Goal: Task Accomplishment & Management: Use online tool/utility

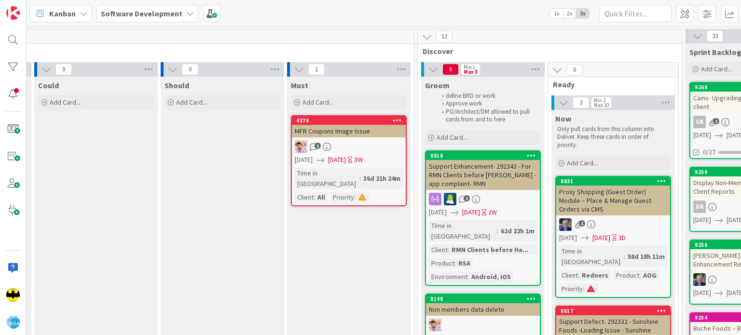
scroll to position [0, 246]
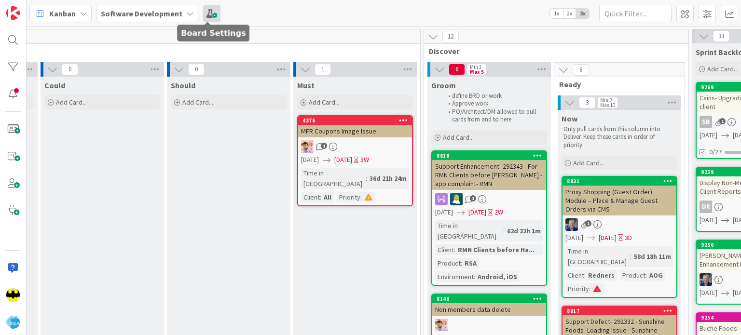
click at [207, 16] on span at bounding box center [211, 13] width 17 height 17
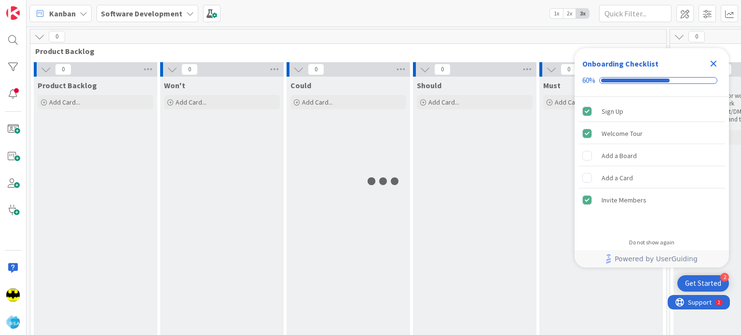
click at [723, 62] on div "Onboarding Checklist 60%" at bounding box center [651, 72] width 154 height 49
click at [716, 63] on icon "Close Checklist" at bounding box center [713, 64] width 12 height 12
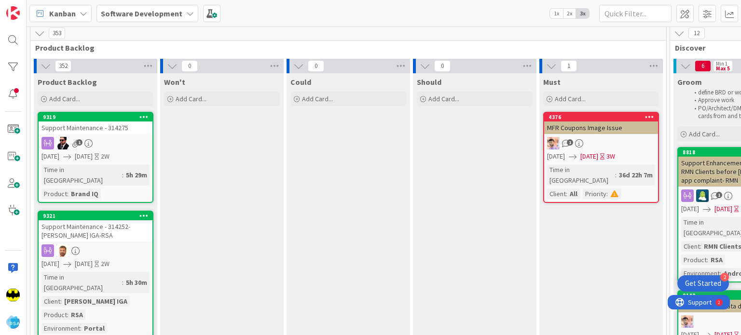
scroll to position [4, 0]
click at [127, 135] on div "9319 Support Maintenance - 314275 1 [DATE] [DATE] 2W Time in Column : 5h 29m Pr…" at bounding box center [96, 156] width 116 height 91
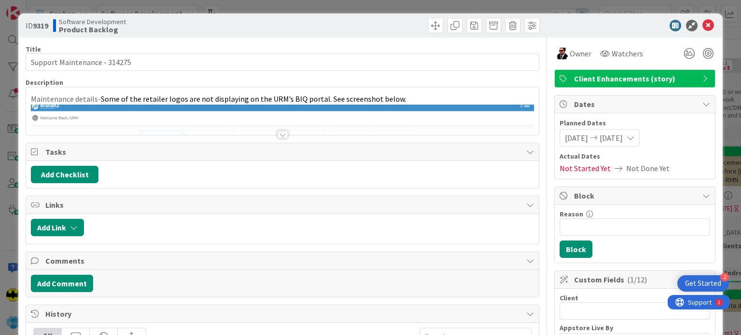
scroll to position [4, 0]
click at [278, 133] on div at bounding box center [282, 135] width 11 height 8
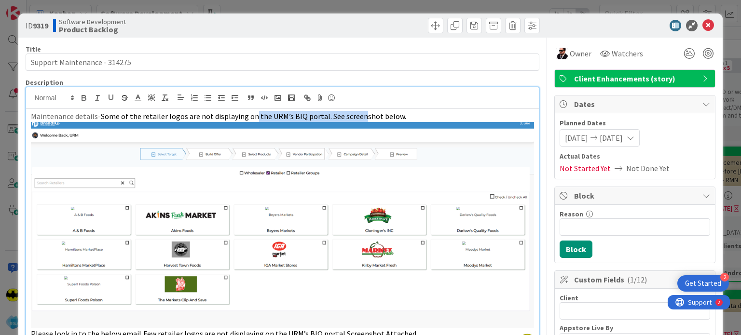
drag, startPoint x: 247, startPoint y: 117, endPoint x: 353, endPoint y: 116, distance: 106.1
click at [353, 116] on span "Some of the retailer logos are not displaying on the URM’s BIQ portal. See scre…" at bounding box center [253, 116] width 305 height 10
click at [382, 118] on span "Some of the retailer logos are not displaying on the URM’s BIQ portal. See scre…" at bounding box center [253, 116] width 305 height 10
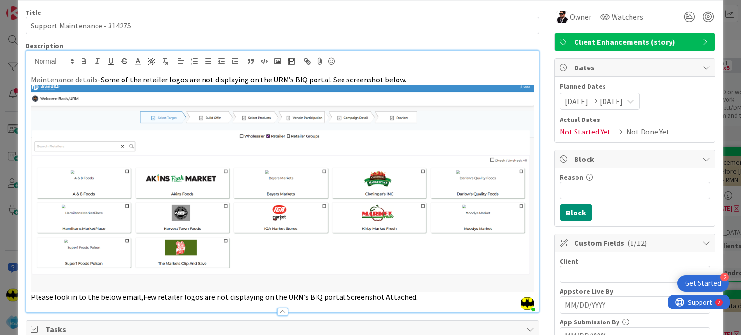
scroll to position [0, 0]
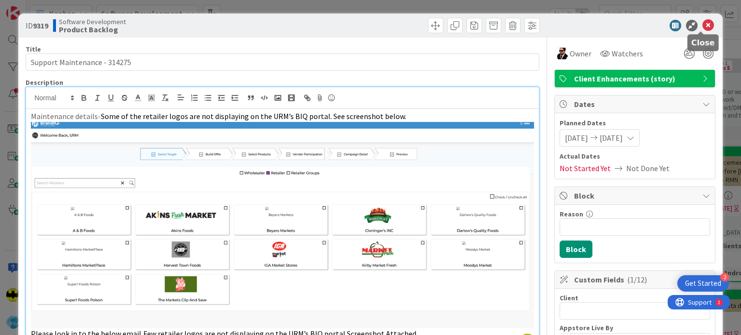
click at [702, 25] on icon at bounding box center [708, 26] width 12 height 12
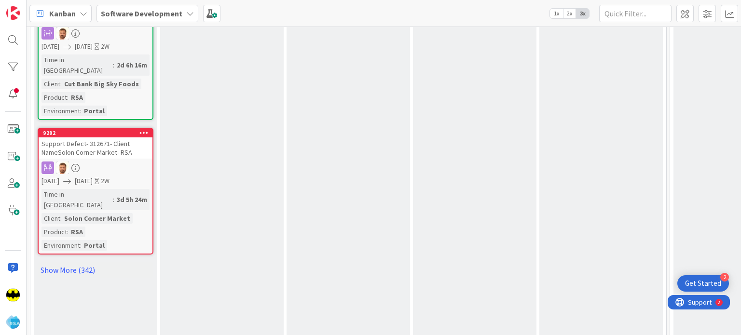
scroll to position [1147, 0]
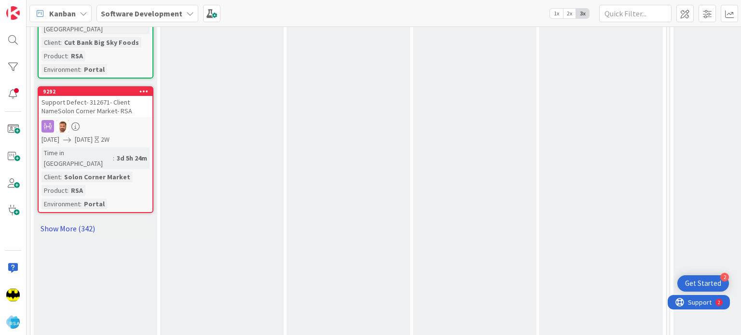
click at [66, 221] on link "Show More (342)" at bounding box center [96, 228] width 116 height 15
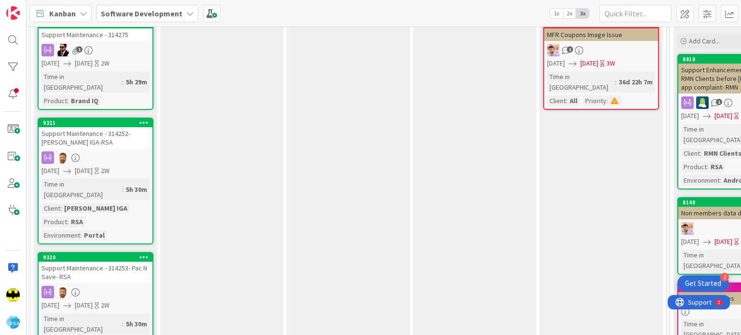
scroll to position [0, 0]
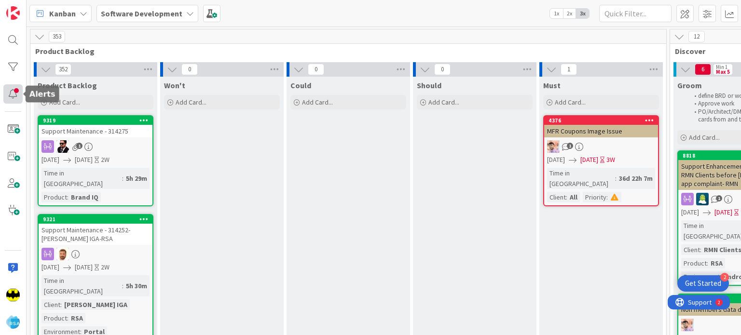
click at [18, 97] on div at bounding box center [12, 93] width 19 height 19
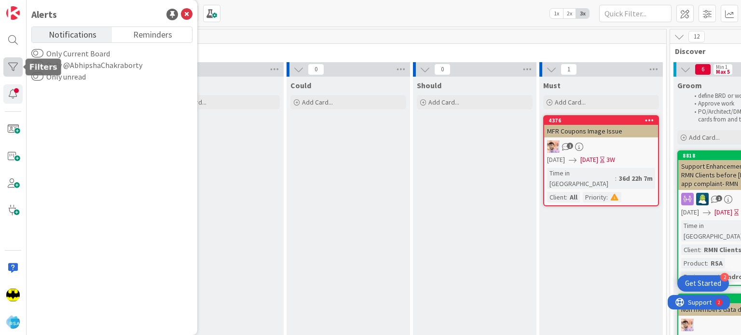
click at [13, 69] on div at bounding box center [12, 66] width 19 height 19
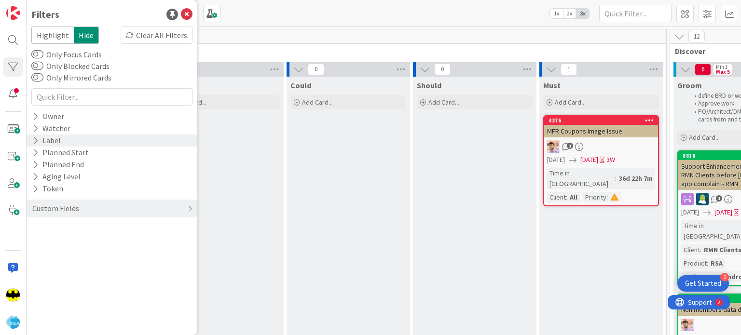
click at [74, 135] on div "Label" at bounding box center [112, 141] width 171 height 12
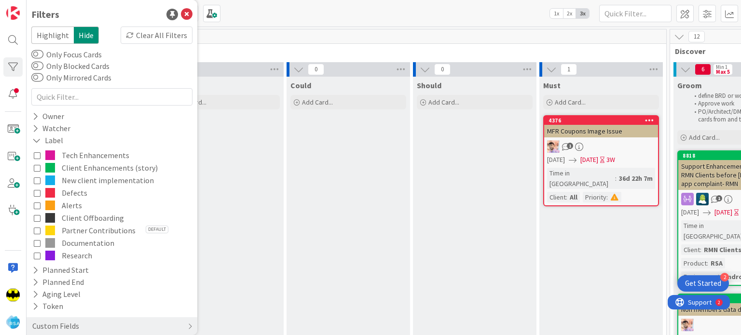
click at [87, 159] on span "Tech Enhancements" at bounding box center [96, 155] width 68 height 13
click at [83, 156] on span "Tech Enhancements" at bounding box center [96, 155] width 68 height 13
click at [37, 155] on icon at bounding box center [37, 155] width 7 height 7
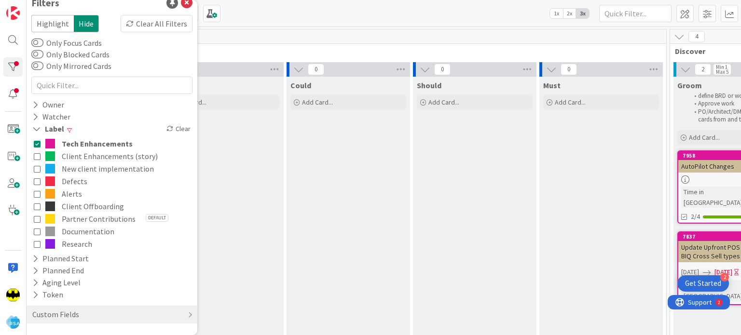
scroll to position [8, 0]
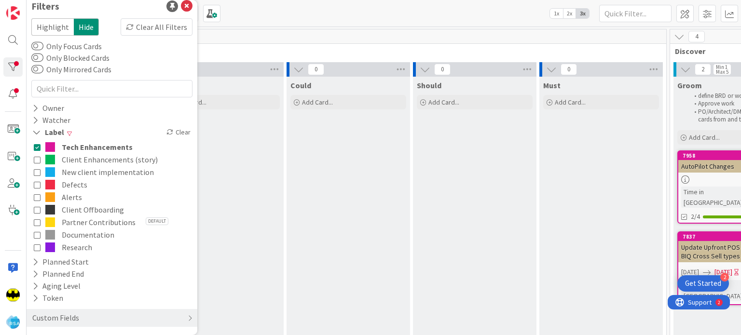
click at [180, 186] on button "Defects" at bounding box center [112, 184] width 156 height 13
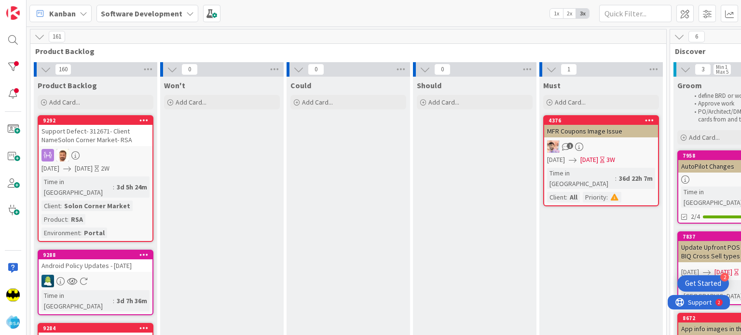
scroll to position [0, 0]
click at [22, 68] on body "2 Get Started Kanban Software Development 1x 2x 3x 161 Product Backlog 160 Prod…" at bounding box center [370, 167] width 741 height 335
click at [17, 68] on div at bounding box center [12, 66] width 19 height 19
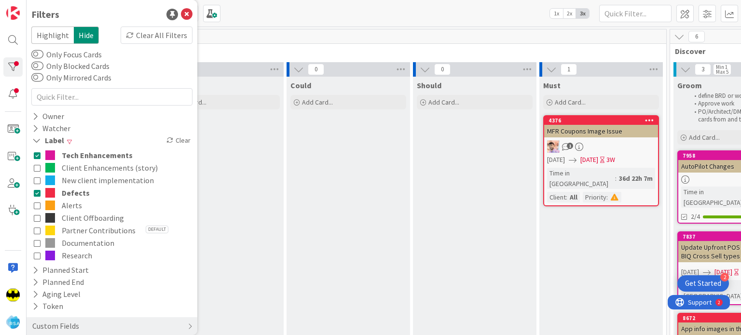
click at [39, 192] on icon at bounding box center [37, 192] width 7 height 7
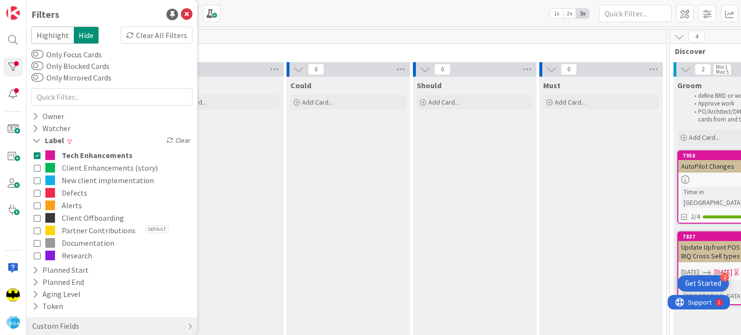
scroll to position [12, 0]
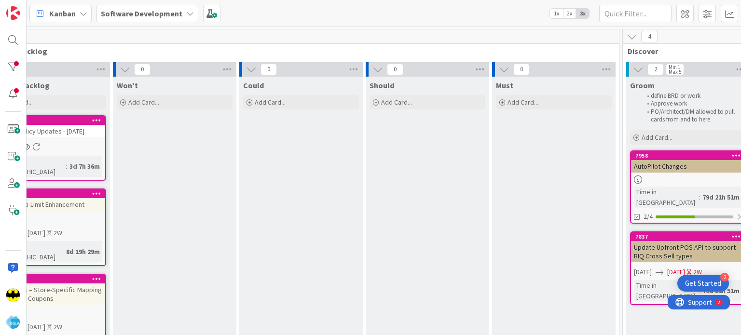
scroll to position [0, 0]
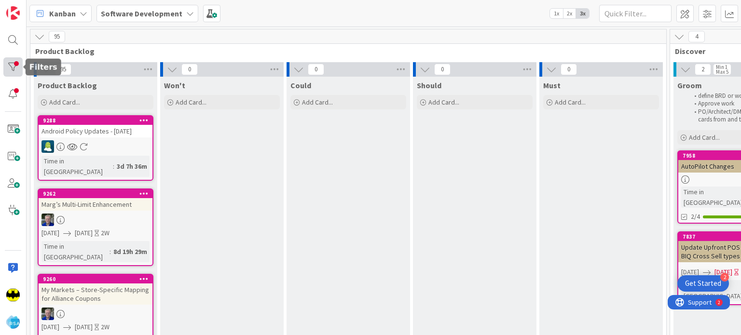
click at [10, 72] on div at bounding box center [12, 66] width 19 height 19
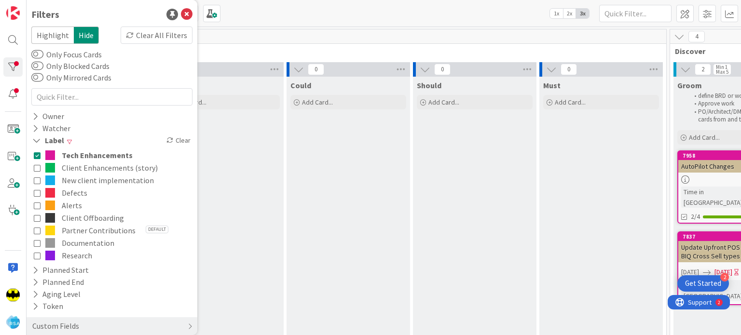
click at [40, 156] on icon at bounding box center [37, 155] width 7 height 7
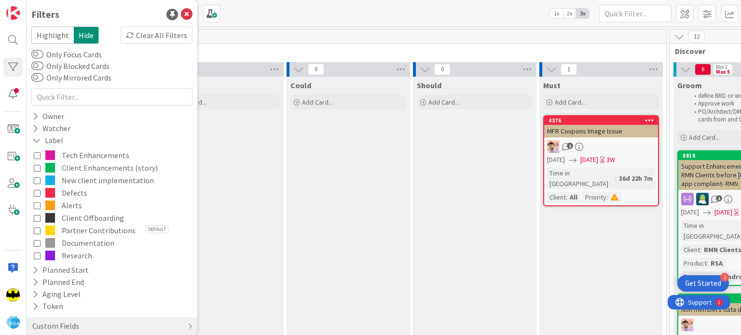
click at [41, 189] on button "Defects" at bounding box center [112, 193] width 156 height 13
click at [38, 193] on icon at bounding box center [37, 192] width 7 height 7
click at [68, 190] on span "Defects" at bounding box center [75, 193] width 26 height 13
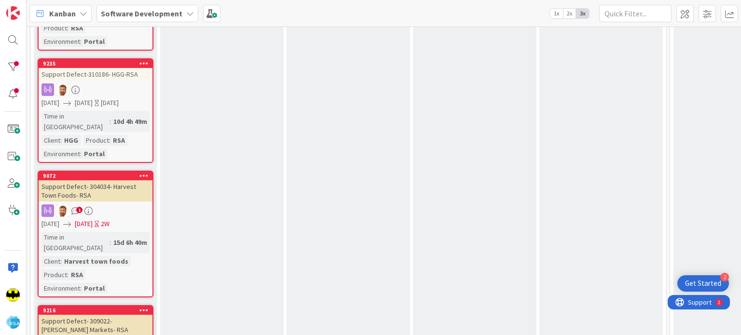
scroll to position [339, 0]
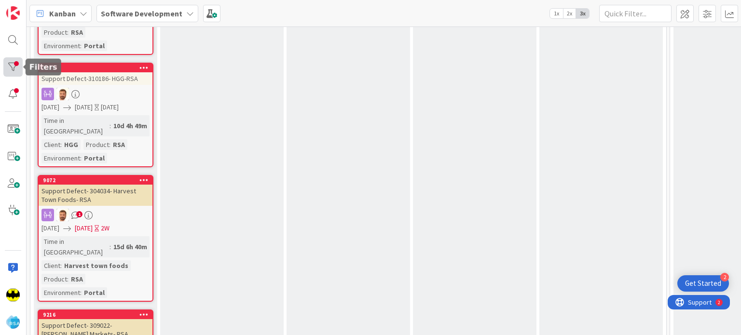
click at [18, 64] on div at bounding box center [12, 66] width 19 height 19
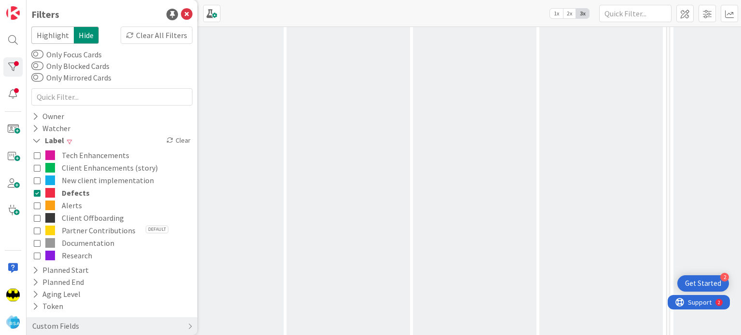
click at [38, 190] on icon at bounding box center [37, 192] width 7 height 7
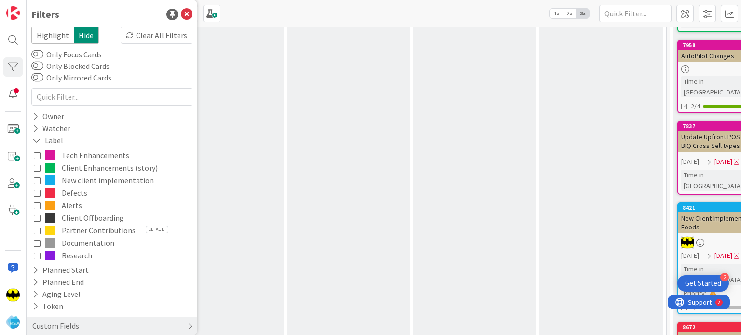
scroll to position [1411, 0]
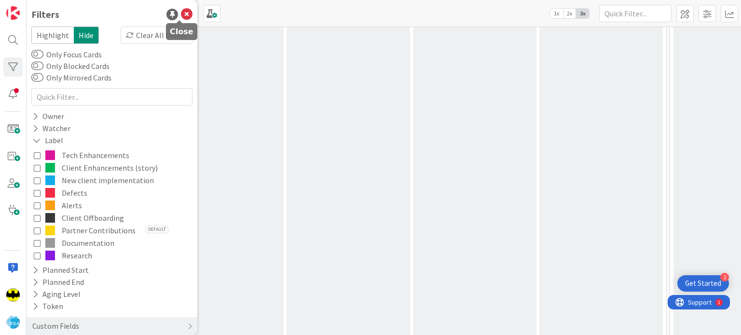
click at [181, 15] on icon at bounding box center [187, 15] width 12 height 12
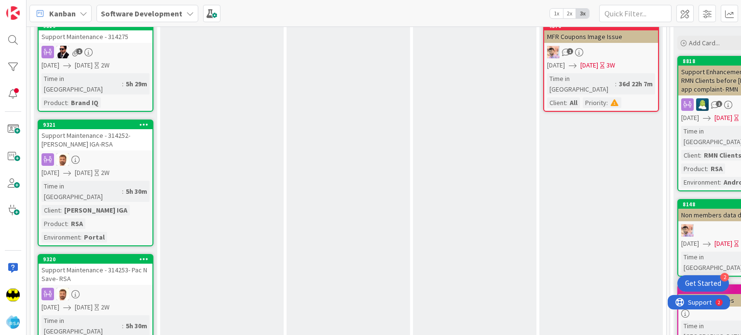
scroll to position [0, 0]
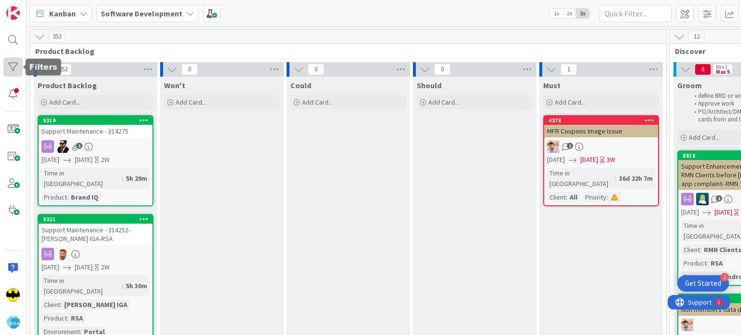
click at [12, 63] on div at bounding box center [12, 66] width 19 height 19
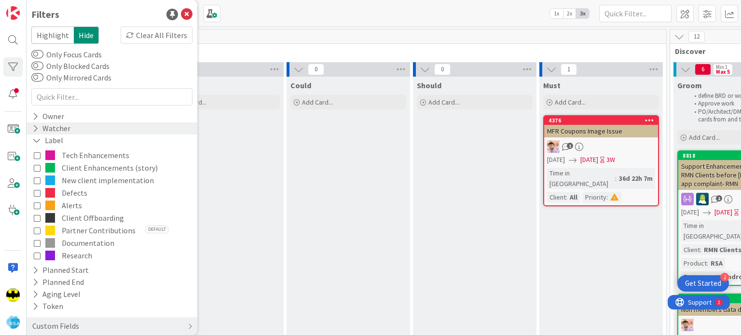
scroll to position [12, 0]
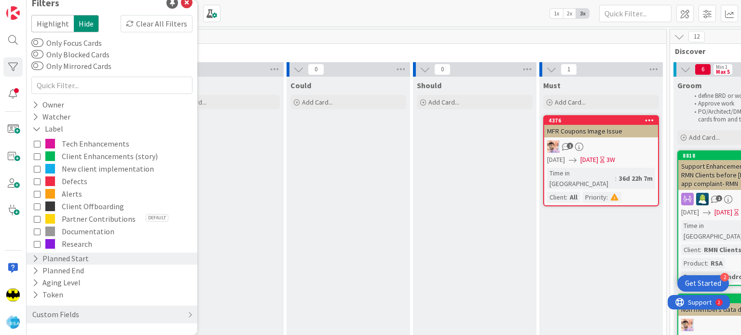
click at [92, 253] on div "Planned Start" at bounding box center [112, 259] width 171 height 12
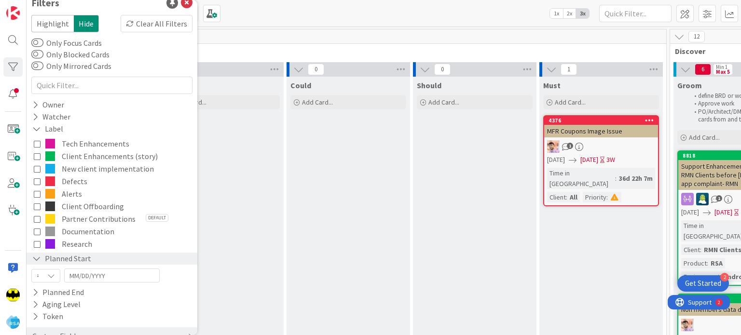
scroll to position [33, 0]
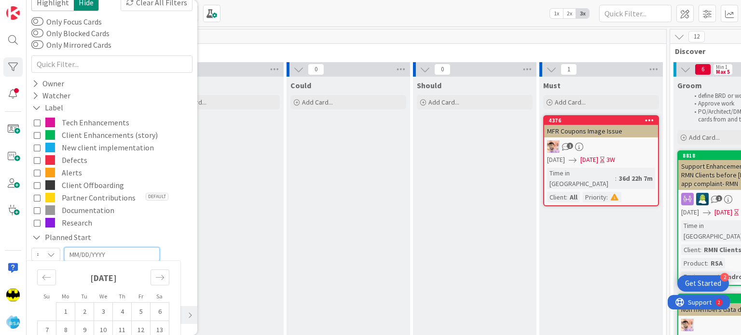
click at [80, 254] on input "MM/DD/YYYY" at bounding box center [111, 254] width 85 height 13
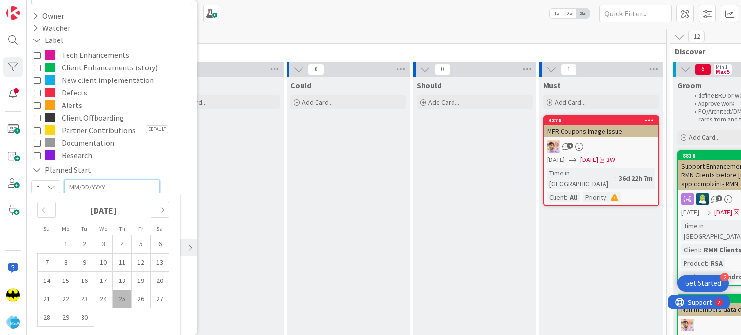
scroll to position [101, 0]
click at [57, 183] on div "=" at bounding box center [45, 186] width 29 height 14
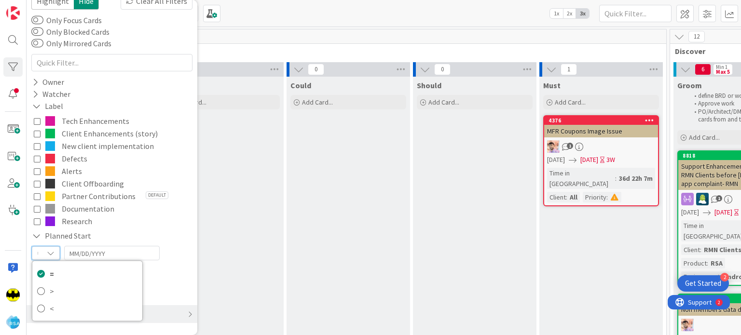
scroll to position [34, 0]
click at [154, 167] on button "Alerts" at bounding box center [112, 171] width 156 height 13
click at [181, 256] on div "= = > < Navigate forward to interact with the calendar and select a date. Press…" at bounding box center [111, 253] width 161 height 14
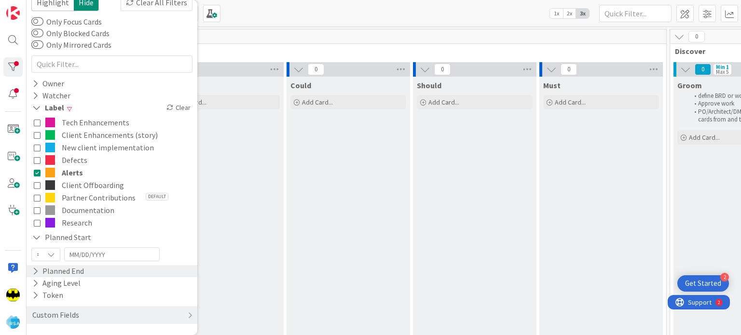
scroll to position [0, 0]
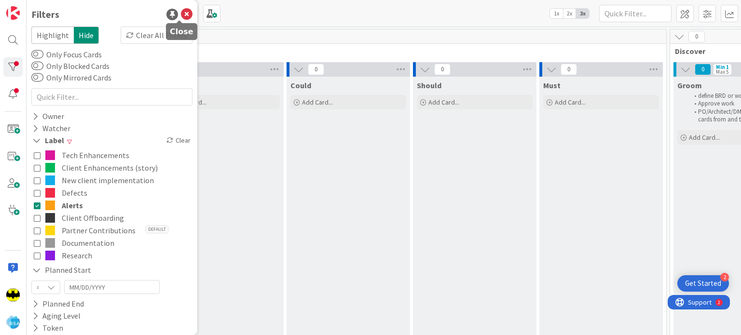
click at [182, 11] on icon at bounding box center [187, 15] width 12 height 12
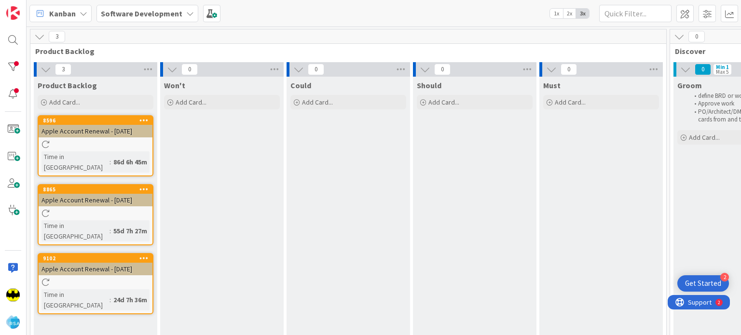
click at [0, 71] on div at bounding box center [13, 167] width 27 height 335
click at [7, 71] on div at bounding box center [12, 66] width 19 height 19
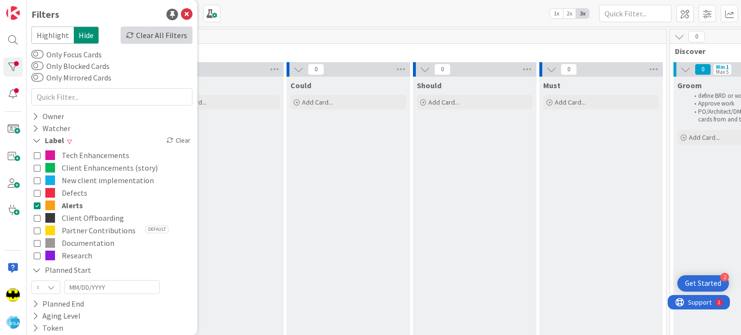
click at [145, 32] on div "Clear All Filters" at bounding box center [157, 35] width 72 height 17
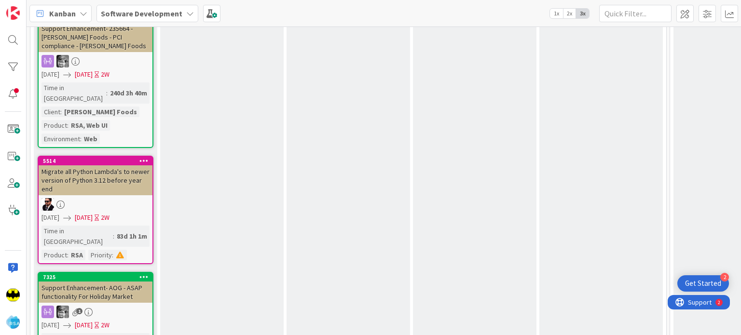
scroll to position [5784, 0]
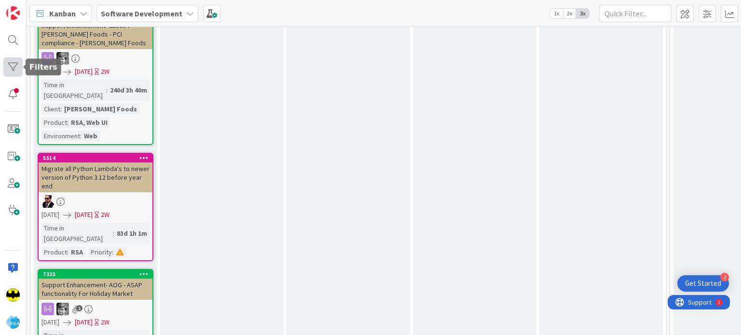
click at [11, 73] on div at bounding box center [12, 66] width 19 height 19
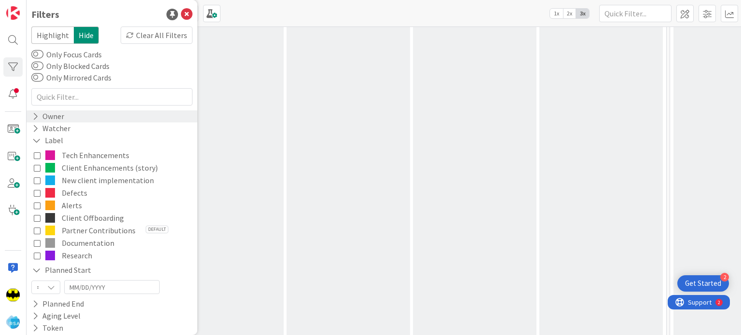
click at [66, 119] on div "Owner" at bounding box center [112, 116] width 171 height 12
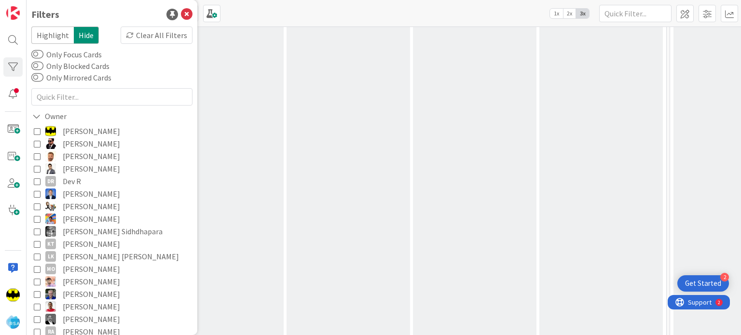
click at [66, 132] on span "[PERSON_NAME]" at bounding box center [91, 131] width 57 height 13
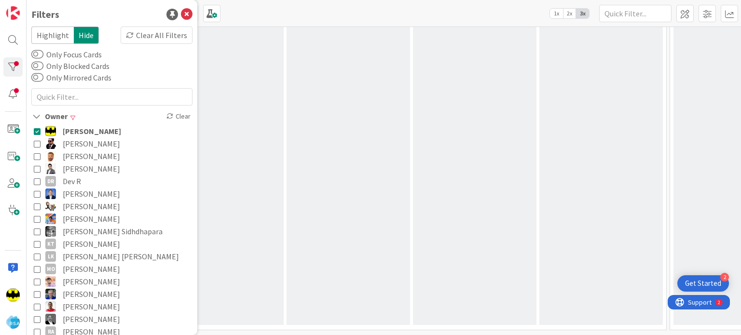
scroll to position [1531, 0]
click at [35, 131] on icon at bounding box center [37, 131] width 7 height 7
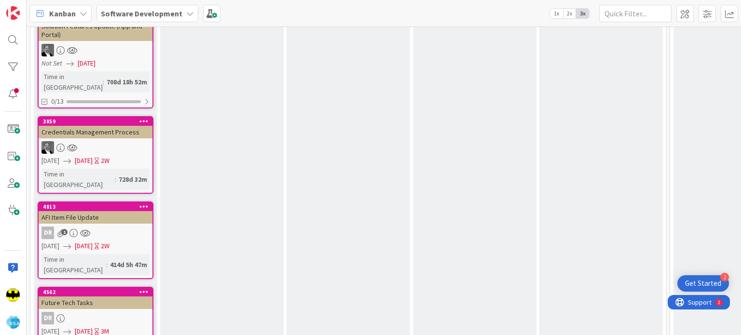
scroll to position [5784, 0]
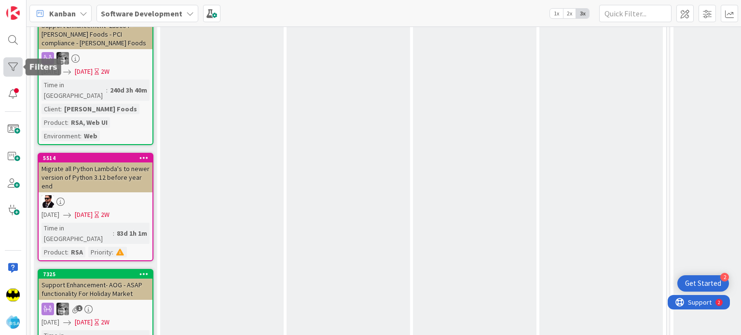
click at [12, 68] on div at bounding box center [12, 66] width 19 height 19
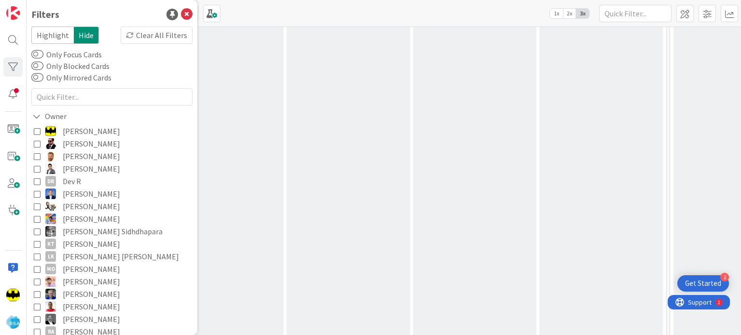
click at [39, 131] on icon at bounding box center [37, 131] width 7 height 7
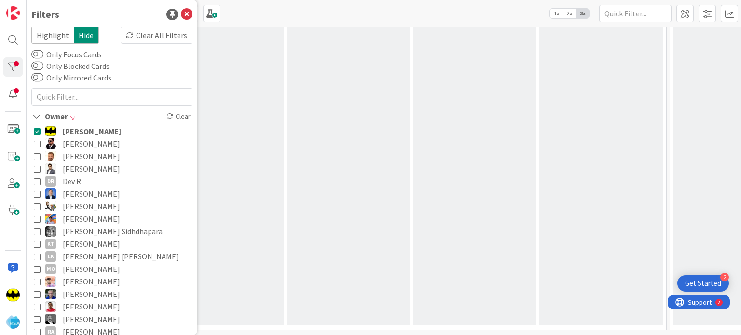
scroll to position [1531, 0]
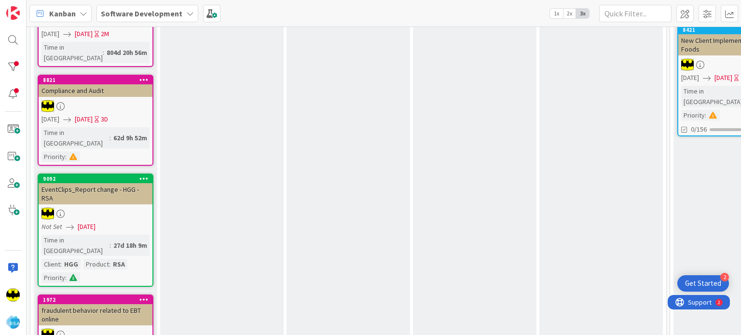
scroll to position [0, 0]
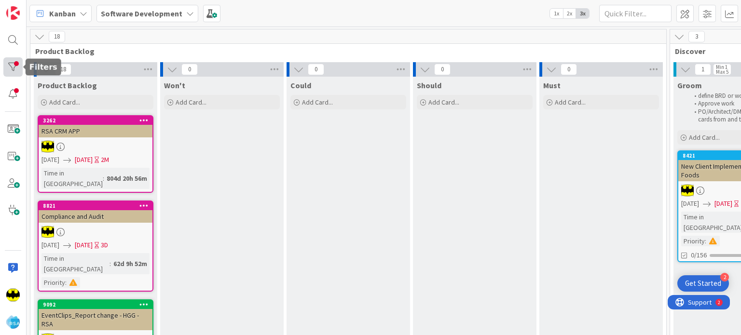
click at [14, 67] on div at bounding box center [12, 66] width 19 height 19
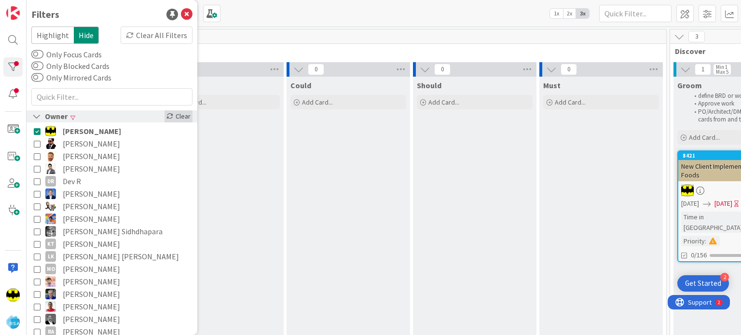
click at [166, 121] on div "Clear" at bounding box center [178, 116] width 28 height 12
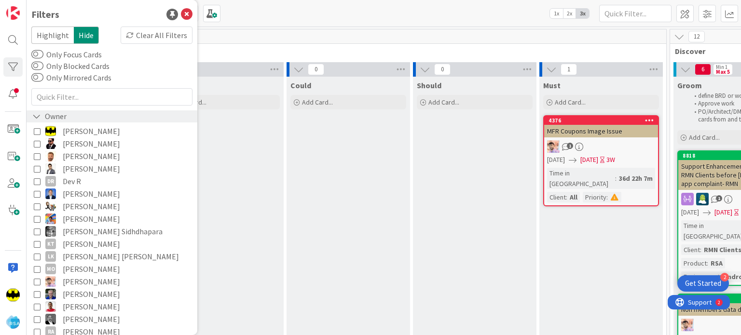
click at [252, 71] on div "0" at bounding box center [221, 69] width 123 height 14
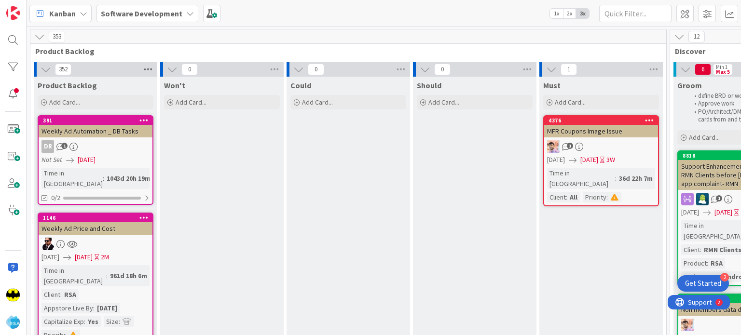
click at [143, 70] on icon at bounding box center [148, 69] width 13 height 14
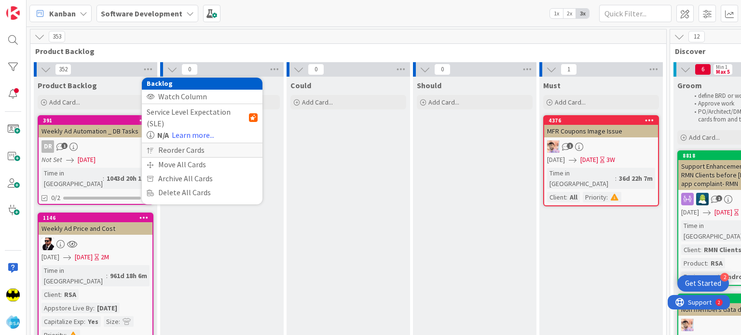
click at [192, 144] on div "Reorder Cards" at bounding box center [202, 150] width 121 height 14
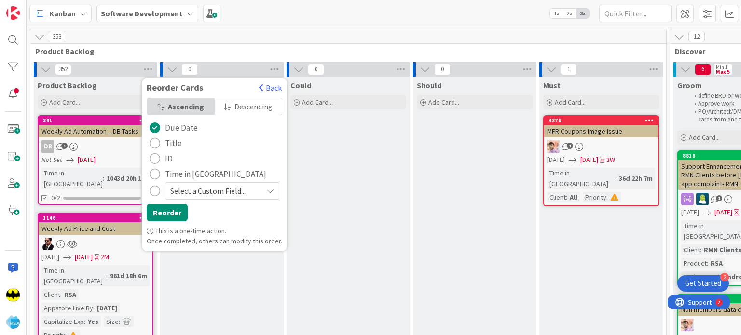
click at [198, 172] on span "Time in [GEOGRAPHIC_DATA]" at bounding box center [215, 174] width 101 height 14
click at [158, 169] on div "radio" at bounding box center [154, 174] width 11 height 11
click at [152, 214] on button "Reorder" at bounding box center [167, 212] width 41 height 17
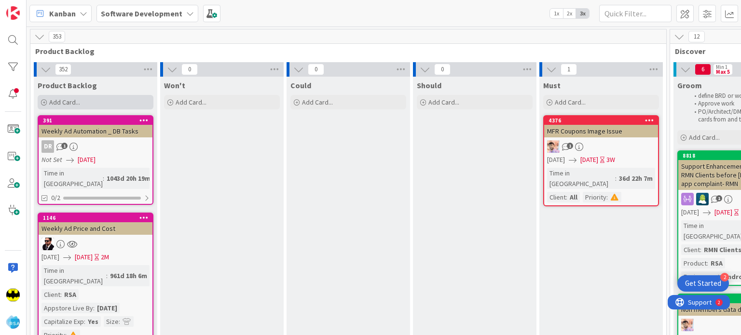
click at [99, 104] on div "Add Card..." at bounding box center [96, 102] width 116 height 14
